Goal: Entertainment & Leisure: Consume media (video, audio)

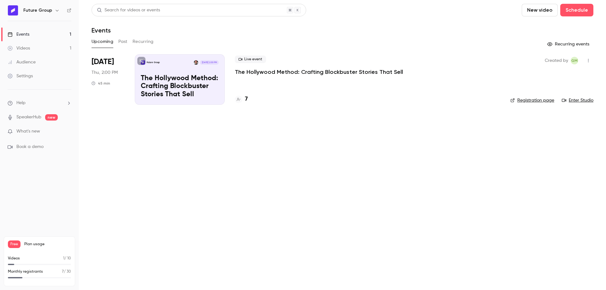
click at [124, 44] on button "Past" at bounding box center [122, 42] width 9 height 10
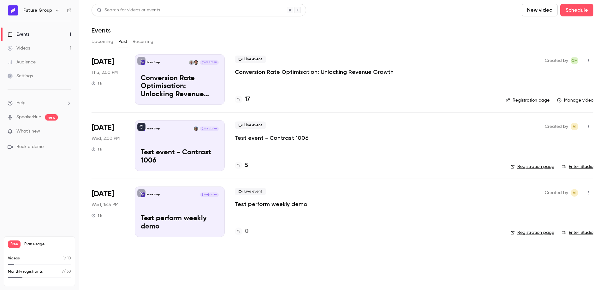
click at [264, 75] on p "Conversion Rate Optimisation: Unlocking Revenue Growth" at bounding box center [314, 72] width 159 height 8
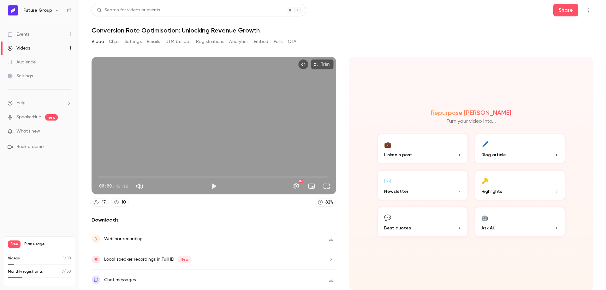
click at [119, 42] on div "Video Clips Settings Emails UTM builder Registrations Analytics Embed Polls CTA" at bounding box center [193, 42] width 205 height 10
click at [119, 42] on button "Clips" at bounding box center [114, 42] width 10 height 10
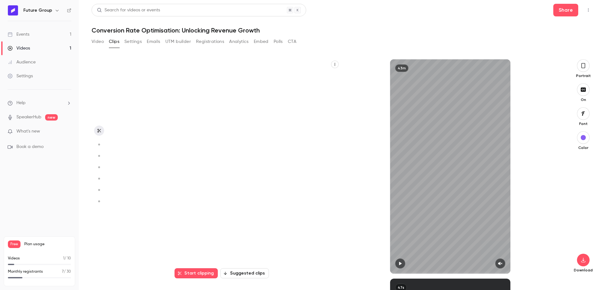
scroll to position [219, 0]
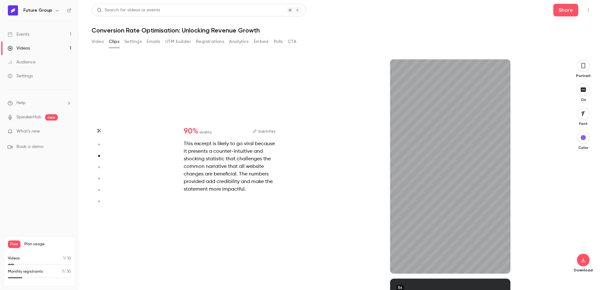
type input "*"
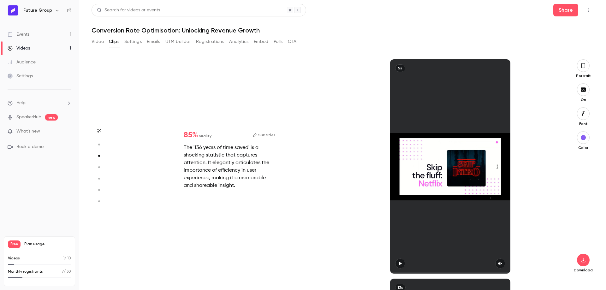
scroll to position [439, 0]
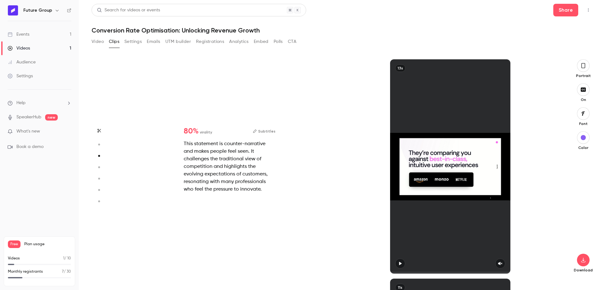
type input "*"
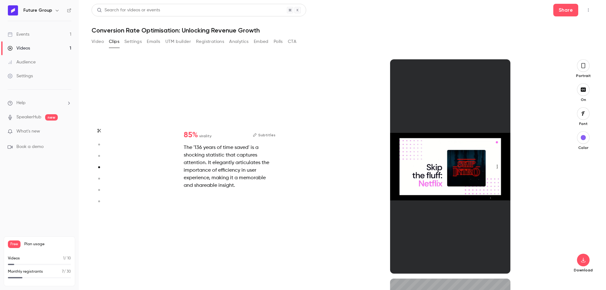
type input "*"
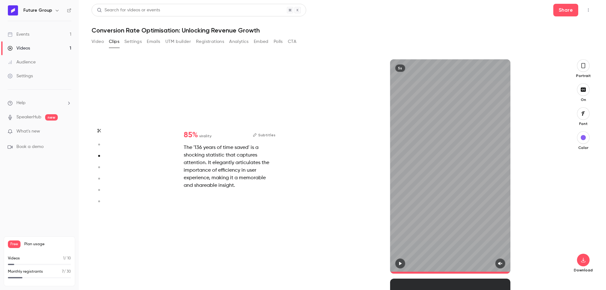
type input "*"
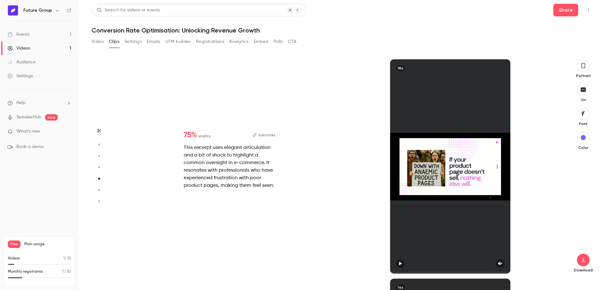
scroll to position [1096, 0]
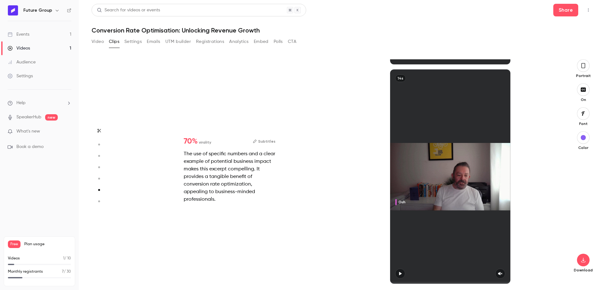
type input "*"
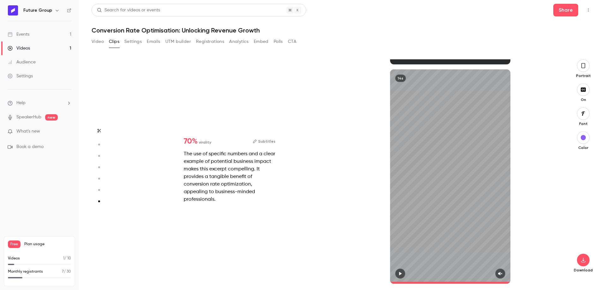
click at [402, 274] on icon "button" at bounding box center [400, 273] width 5 height 4
drag, startPoint x: 428, startPoint y: 282, endPoint x: 385, endPoint y: 282, distance: 43.2
click at [385, 282] on div "14s" at bounding box center [450, 176] width 221 height 214
click at [586, 256] on button "button" at bounding box center [583, 260] width 13 height 13
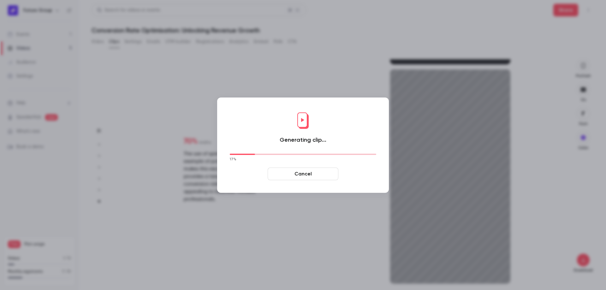
type input "****"
